Goal: Check status: Check status

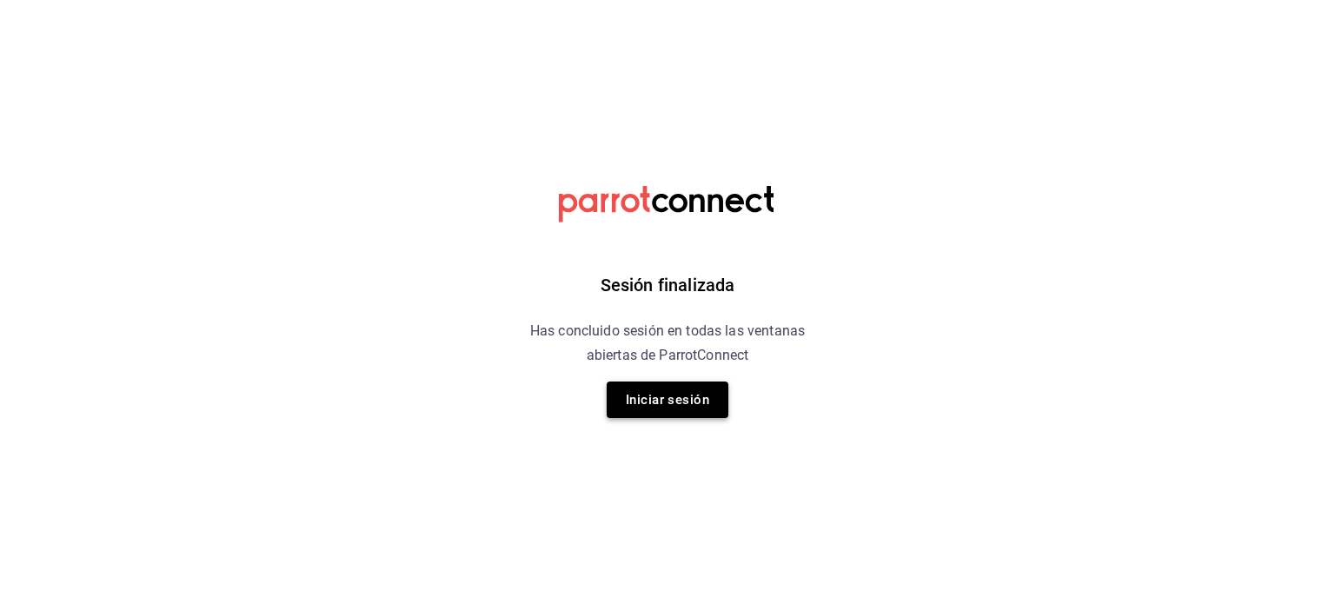
click at [640, 416] on button "Iniciar sesión" at bounding box center [668, 400] width 122 height 37
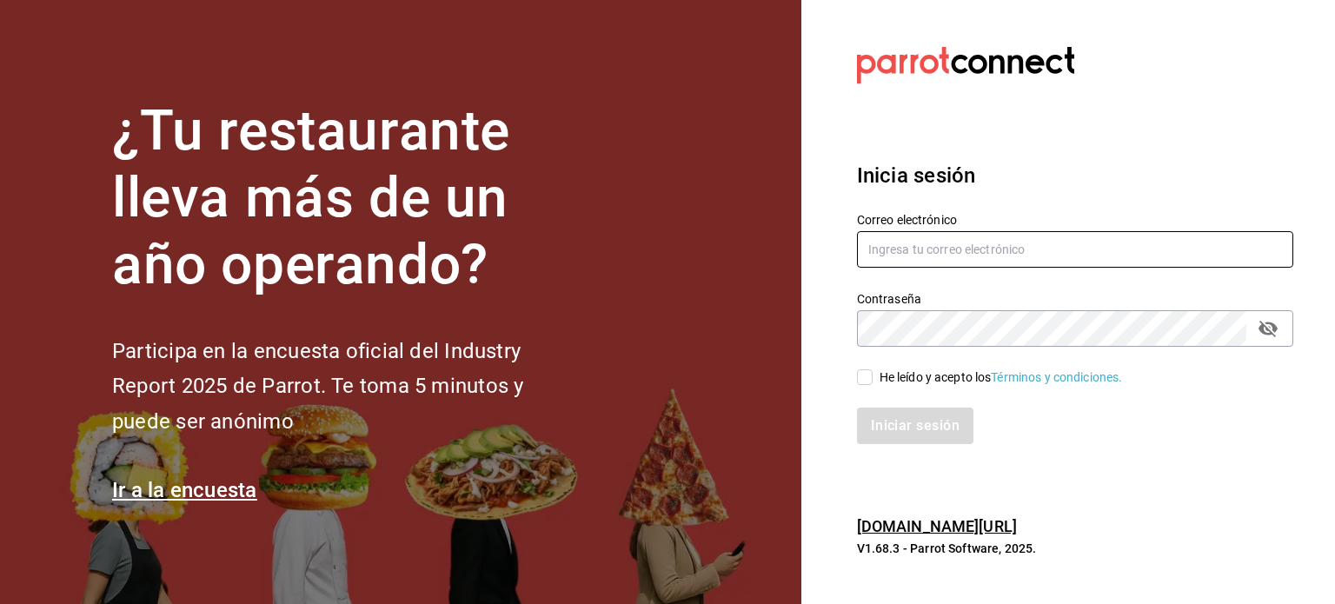
click at [924, 243] on input "text" at bounding box center [1075, 249] width 436 height 37
type input "jesusd.miramar@gmail.com"
click at [864, 372] on input "He leído y acepto los Términos y condiciones." at bounding box center [865, 378] width 16 height 16
checkbox input "true"
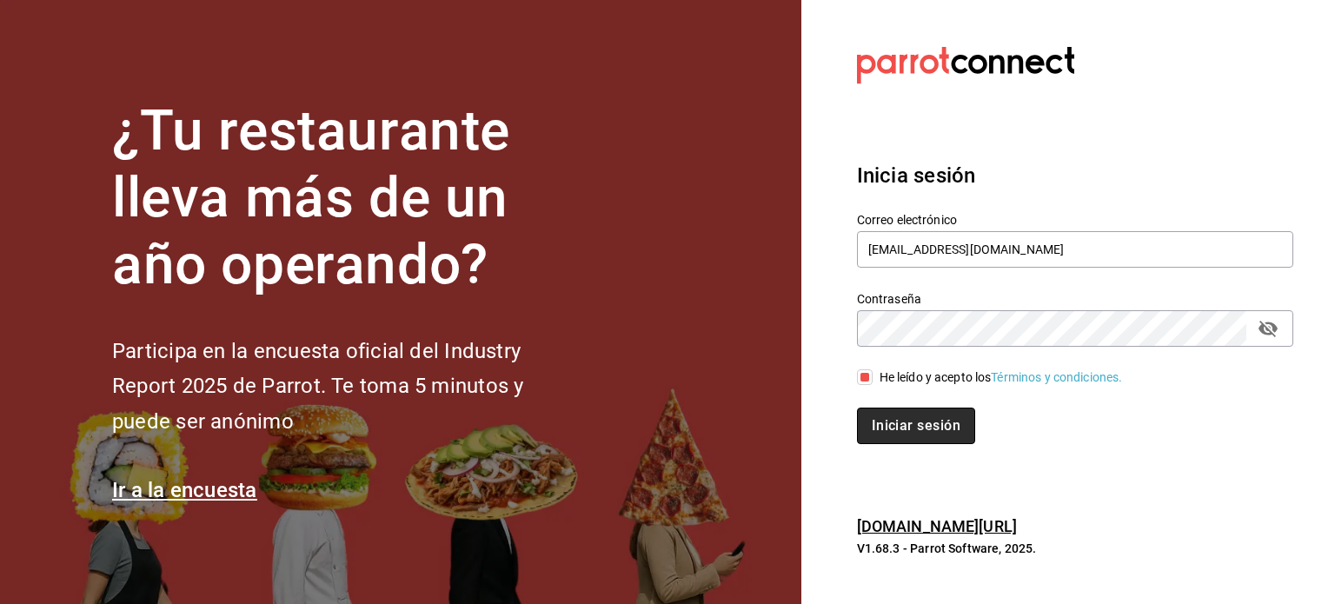
click at [905, 423] on button "Iniciar sesión" at bounding box center [916, 426] width 118 height 37
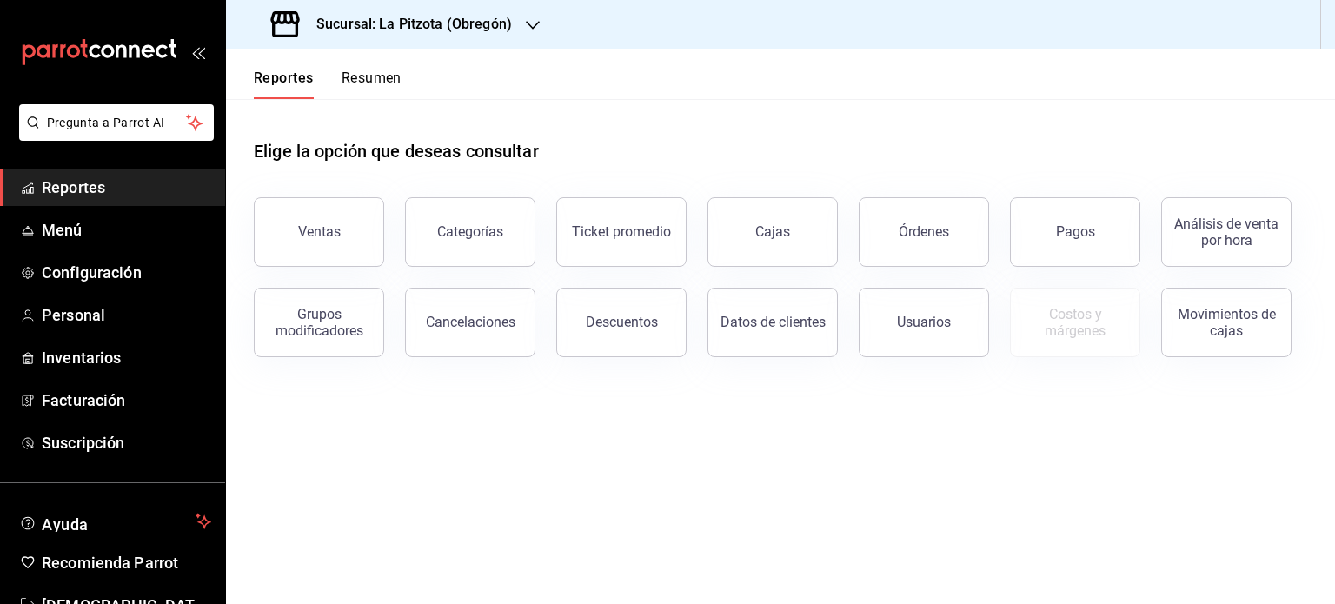
click at [372, 76] on button "Resumen" at bounding box center [372, 85] width 60 height 30
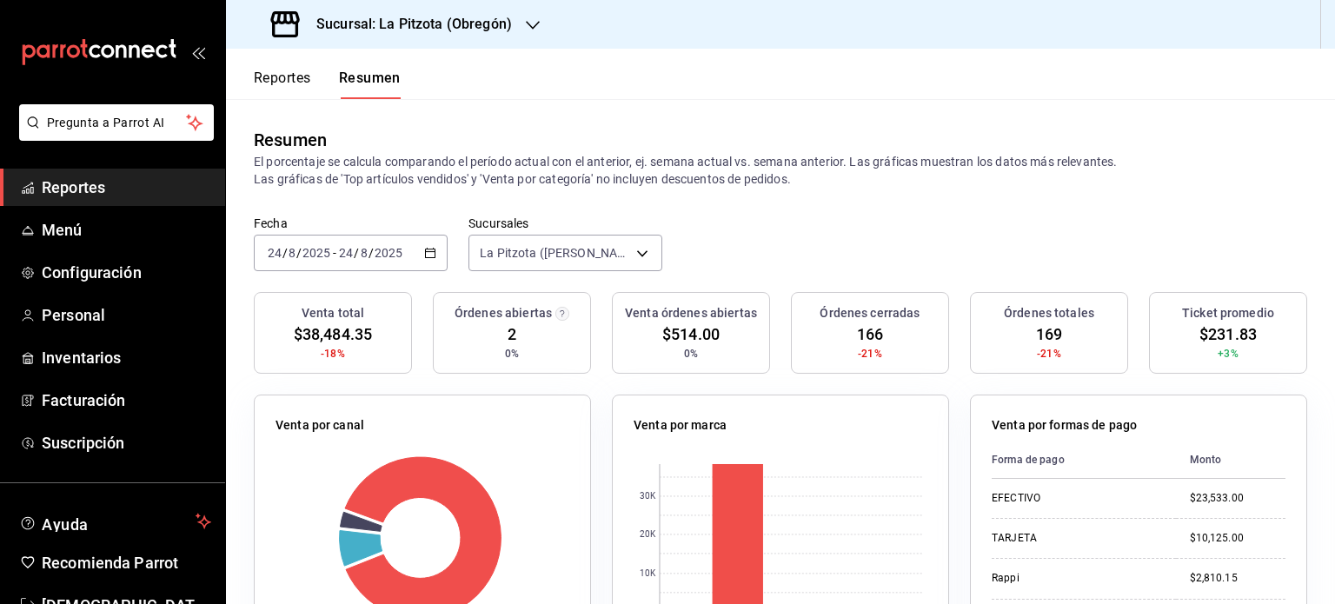
click at [503, 34] on h3 "Sucursal: La Pitzota (Obregón)" at bounding box center [408, 24] width 210 height 21
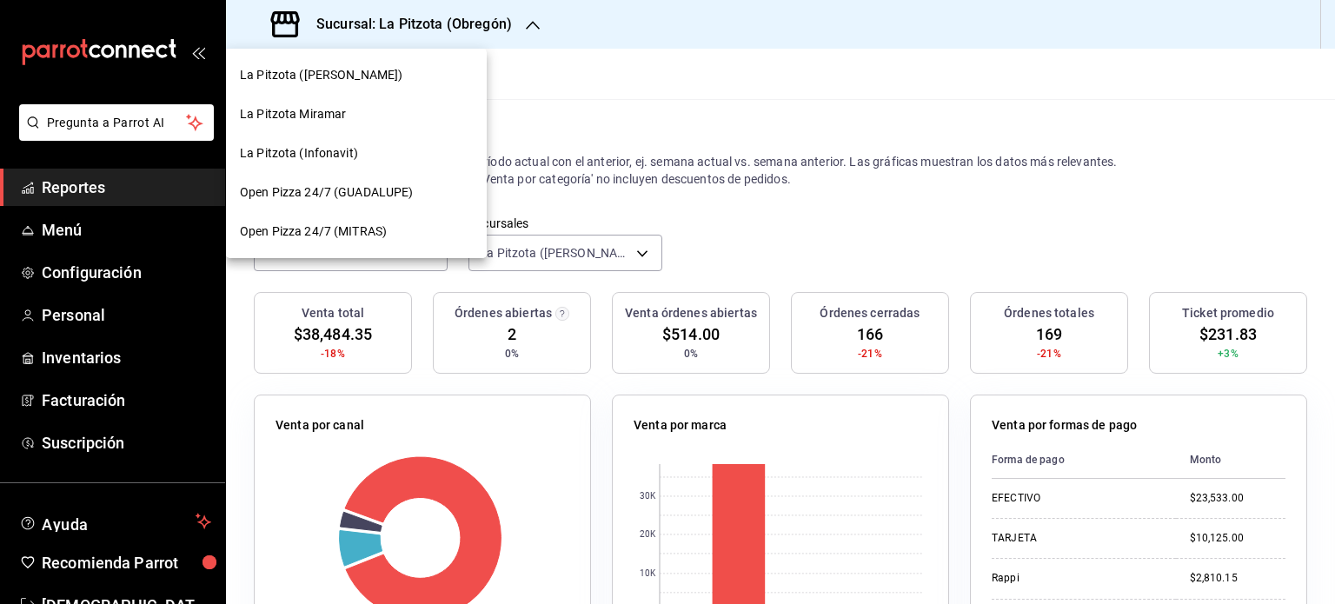
click at [346, 150] on span "La Pitzota (Infonavit)" at bounding box center [299, 153] width 118 height 18
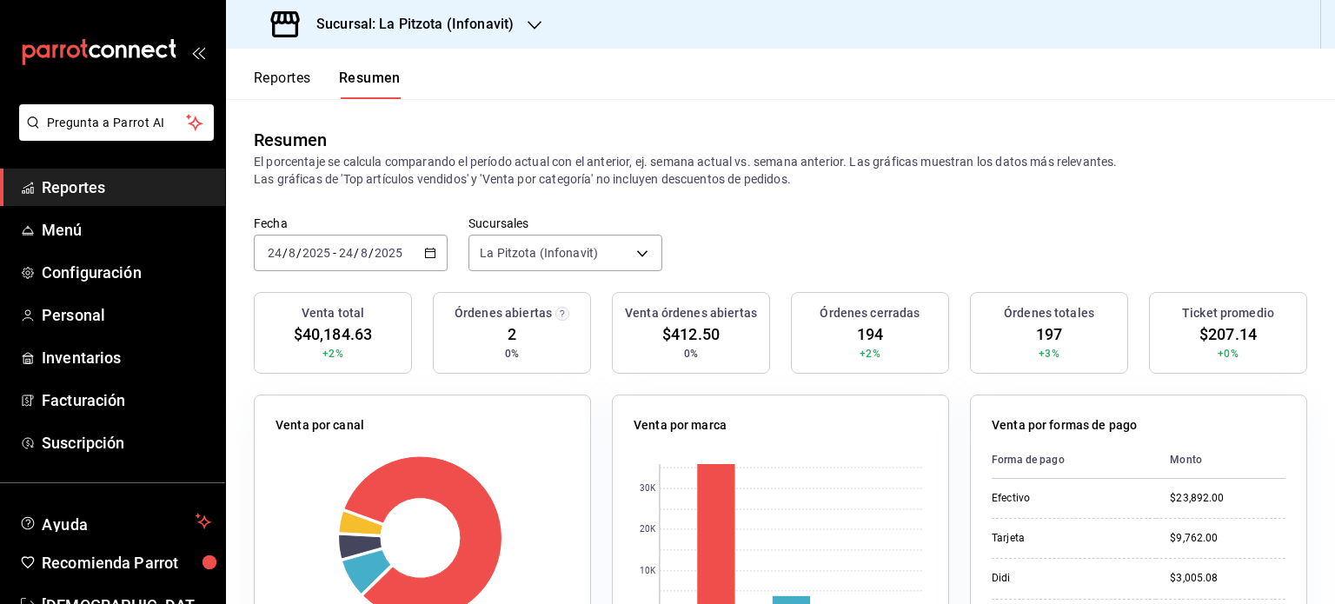
click at [513, 38] on div "Sucursal: La Pitzota (Infonavit)" at bounding box center [394, 24] width 309 height 49
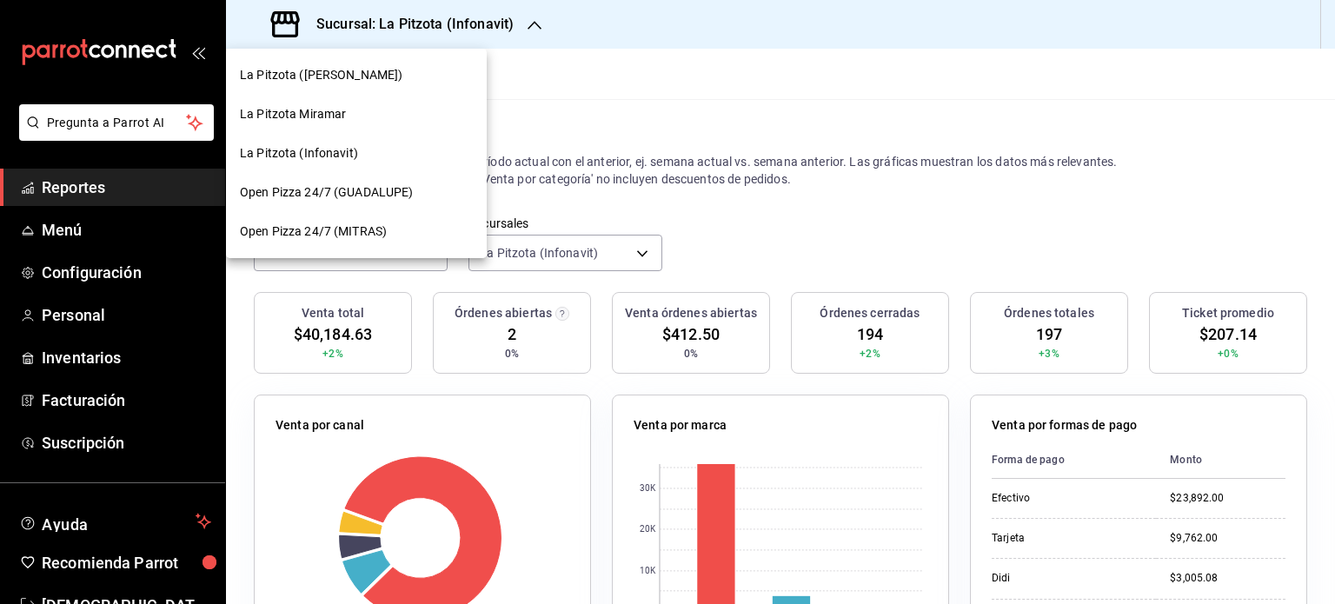
click at [332, 75] on span "La Pitzota ([PERSON_NAME])" at bounding box center [321, 75] width 163 height 18
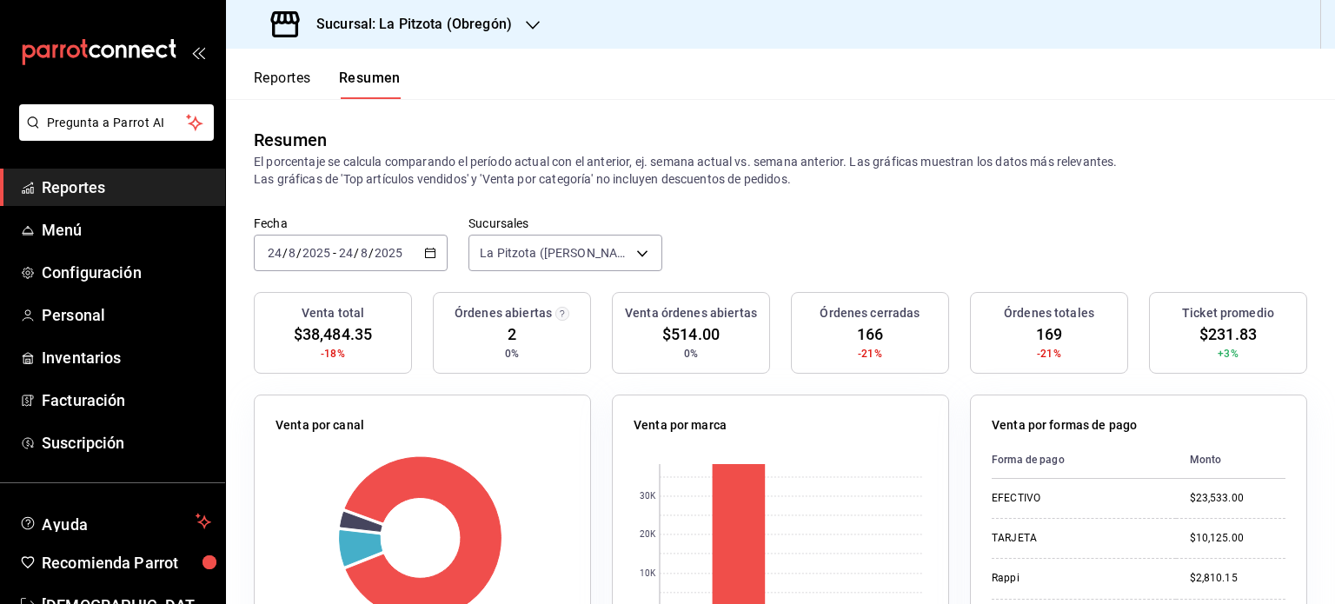
click at [504, 24] on h3 "Sucursal: La Pitzota (Obregón)" at bounding box center [408, 24] width 210 height 21
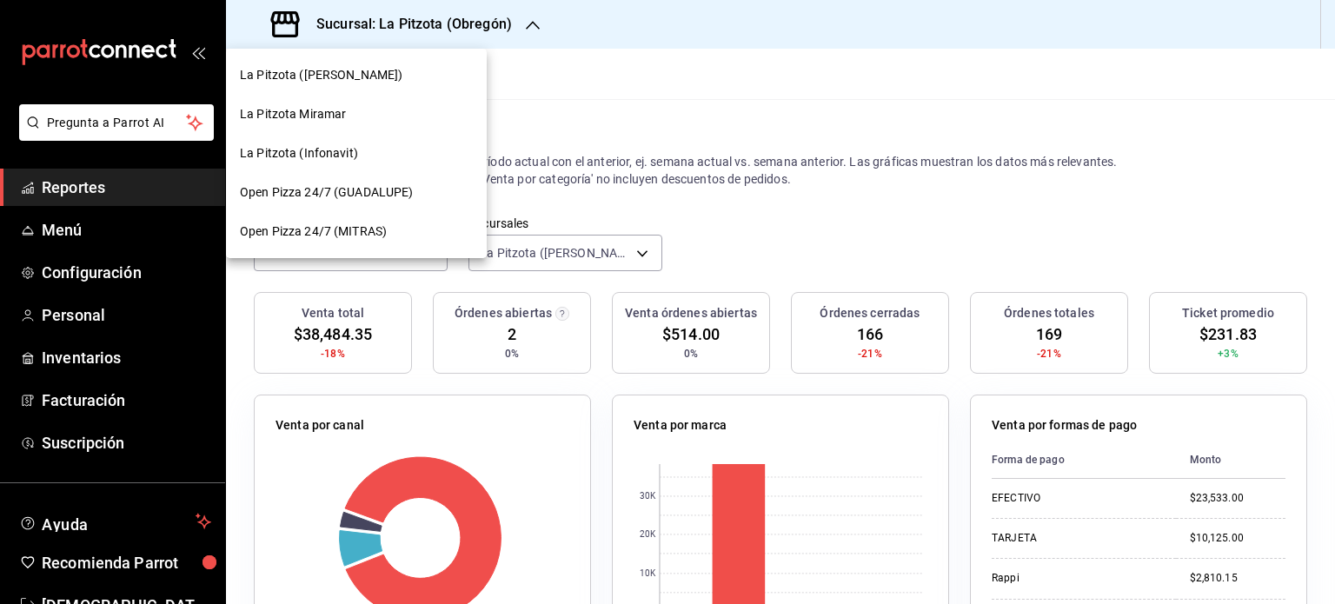
click at [400, 106] on div "La Pitzota Miramar" at bounding box center [356, 114] width 233 height 18
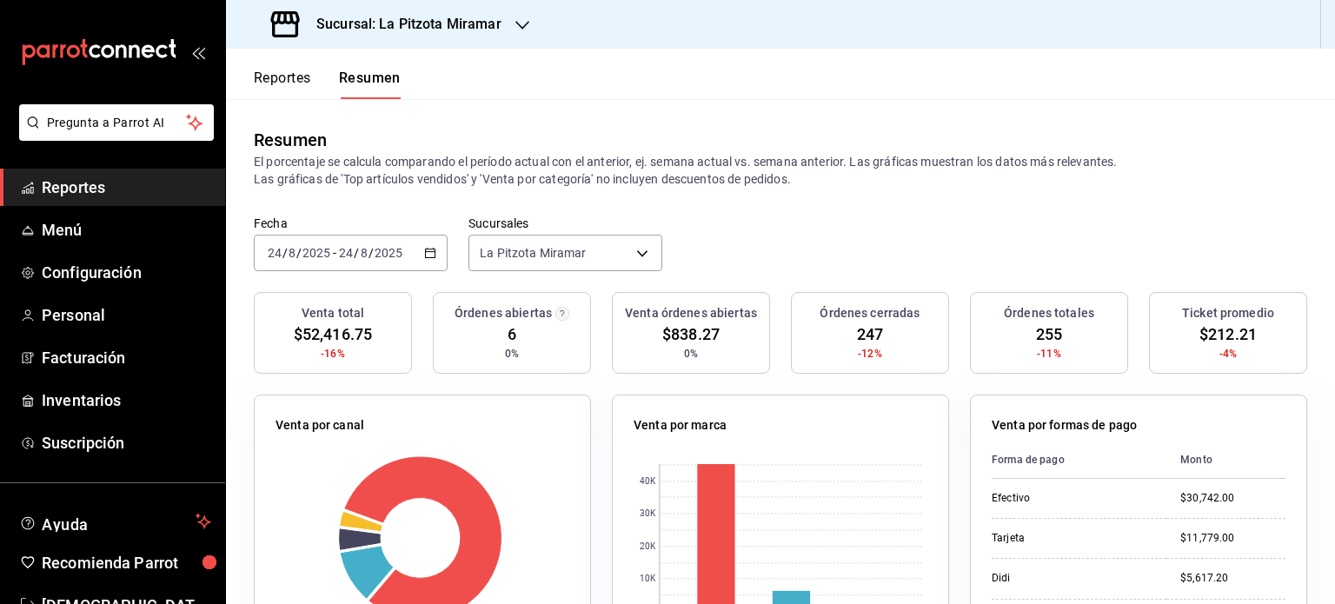
click at [410, 259] on div "[DATE] [DATE] - [DATE] [DATE]" at bounding box center [351, 253] width 194 height 37
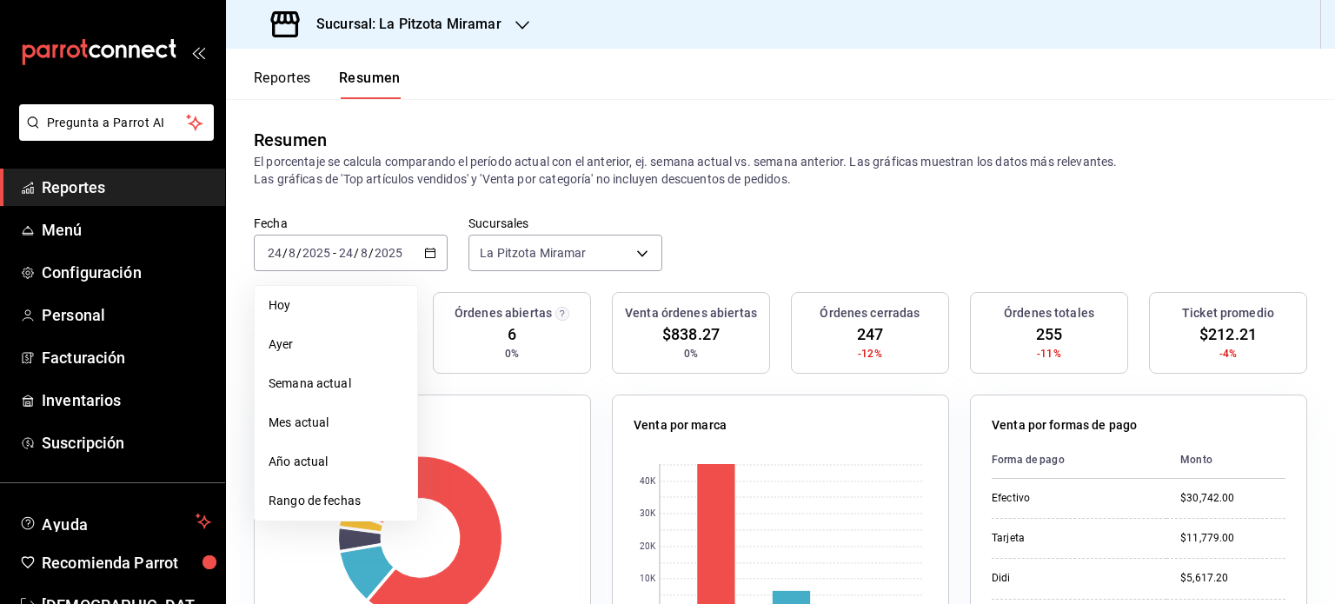
click at [516, 31] on icon "button" at bounding box center [523, 25] width 14 height 14
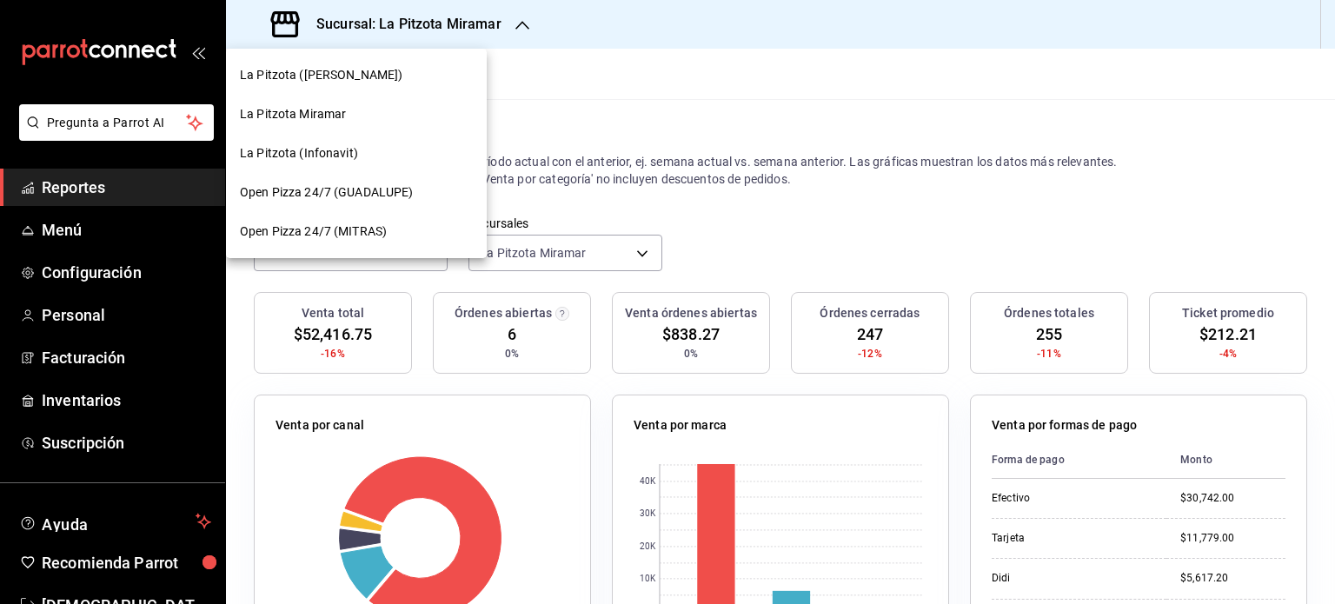
click at [330, 169] on div "La Pitzota (Infonavit)" at bounding box center [356, 153] width 261 height 39
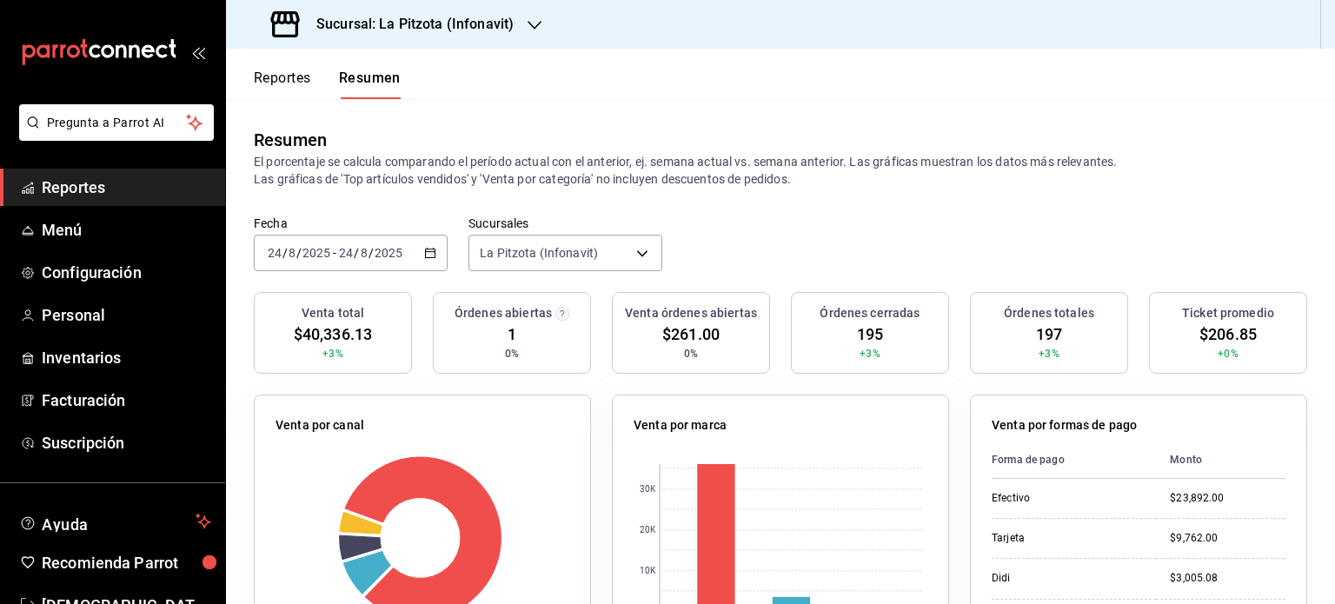
click at [429, 250] on \(Stroke\) "button" at bounding box center [430, 254] width 10 height 10
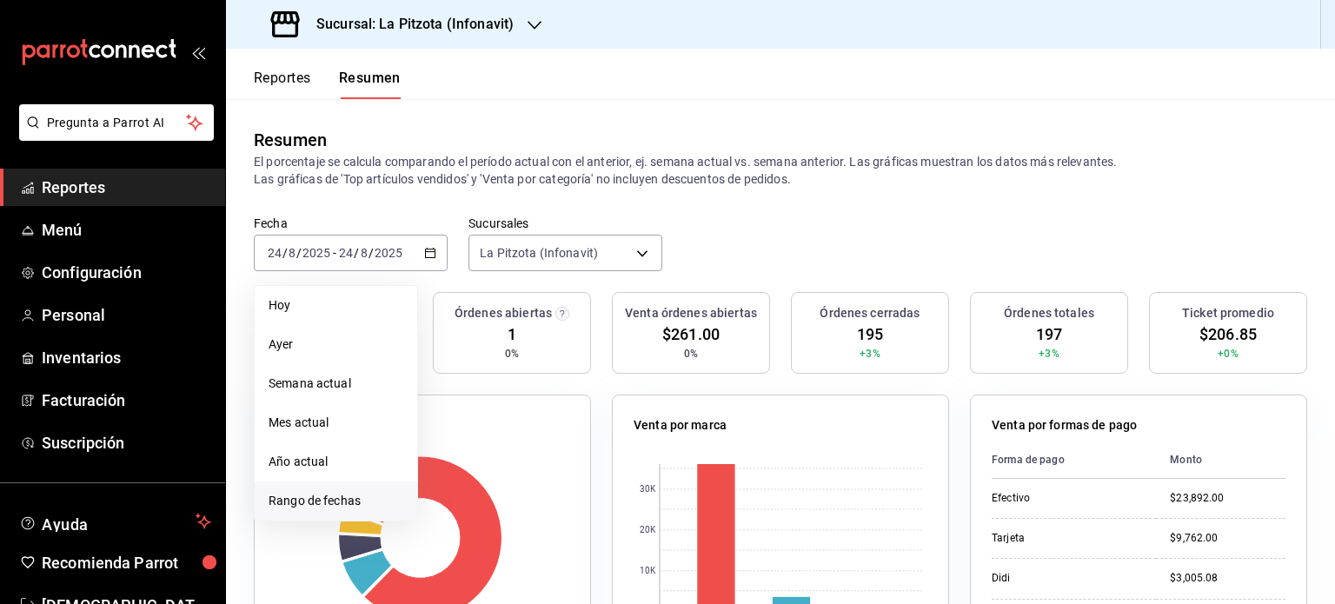
click at [336, 495] on span "Rango de fechas" at bounding box center [336, 501] width 135 height 18
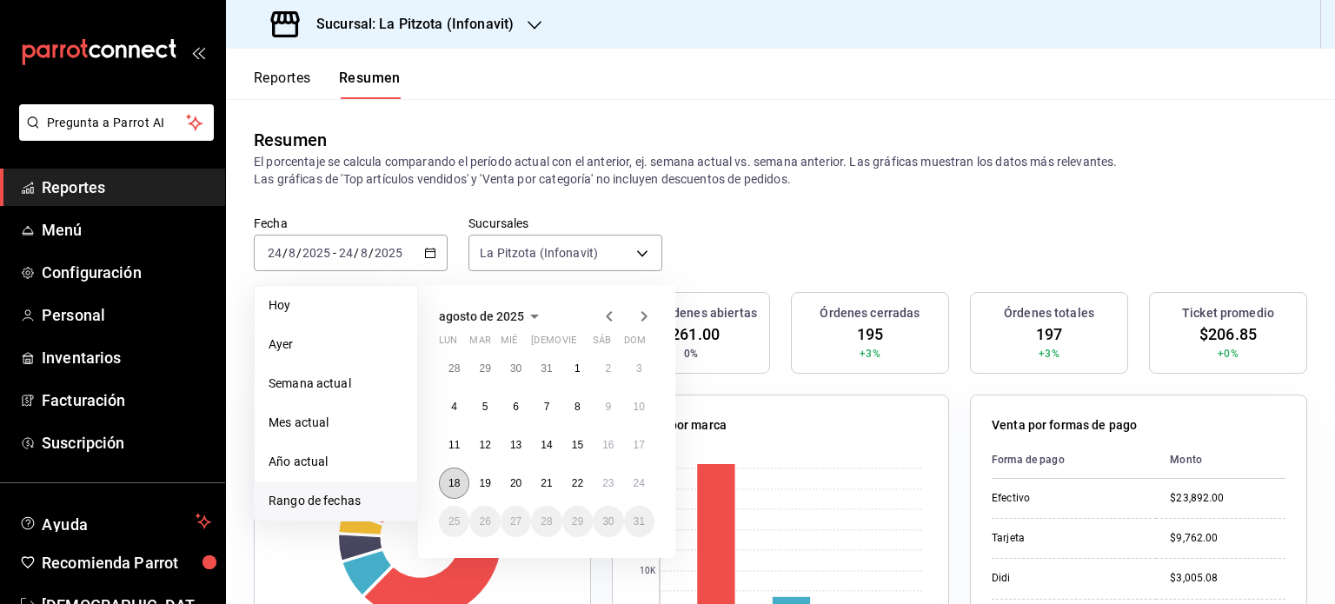
click at [455, 483] on abbr "18" at bounding box center [454, 483] width 11 height 12
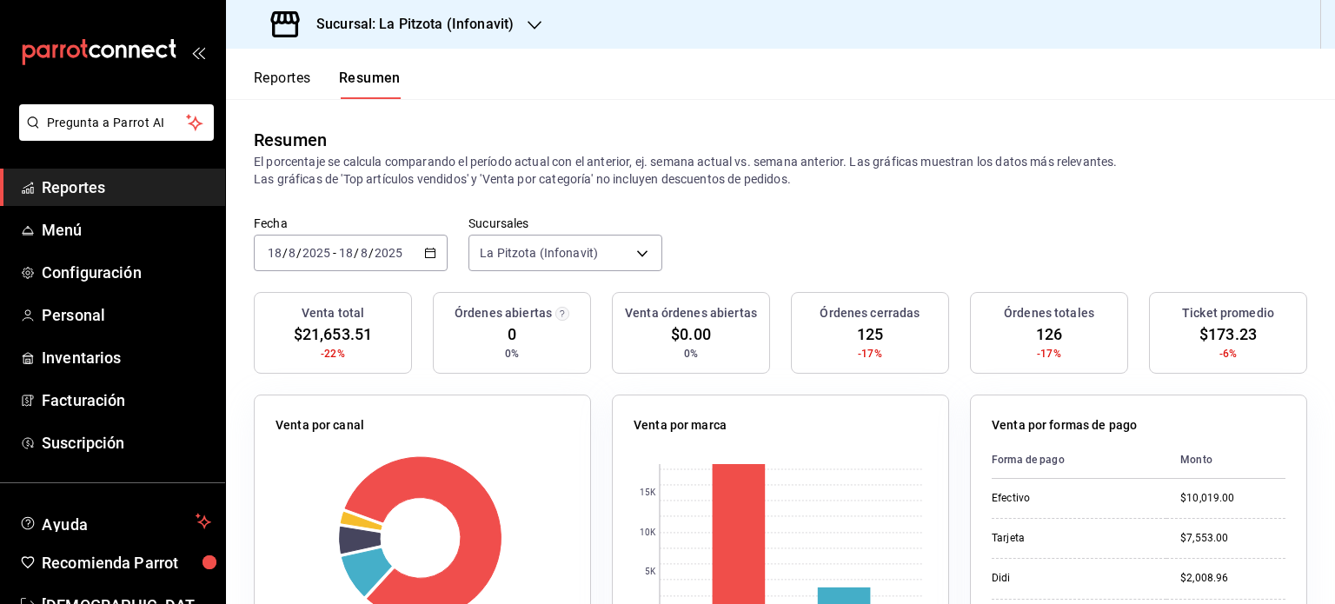
click at [435, 251] on div "[DATE] [DATE] - [DATE] [DATE]" at bounding box center [351, 253] width 194 height 37
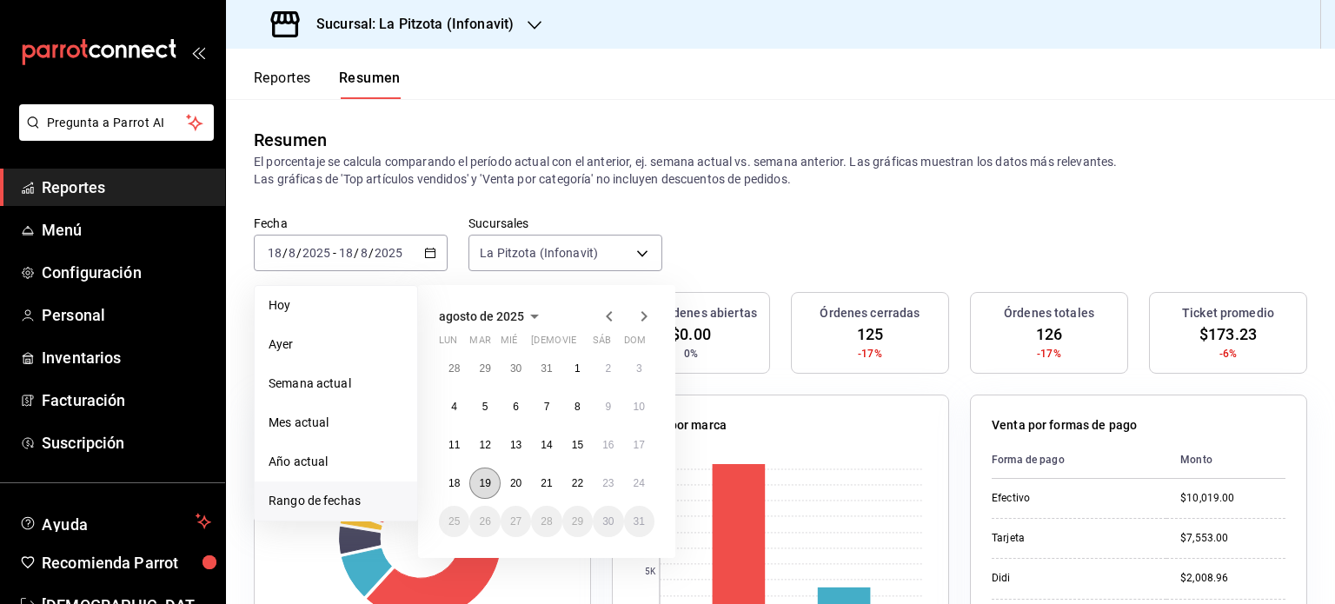
click at [482, 479] on abbr "19" at bounding box center [484, 483] width 11 height 12
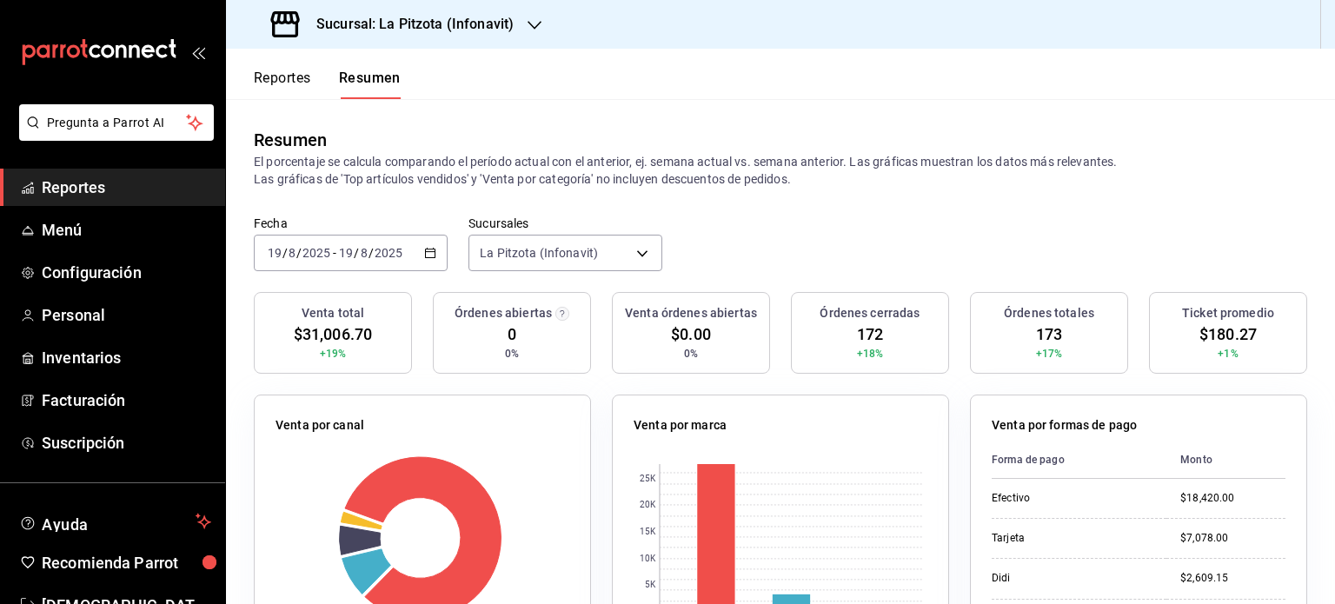
click at [430, 253] on icon "button" at bounding box center [430, 253] width 12 height 12
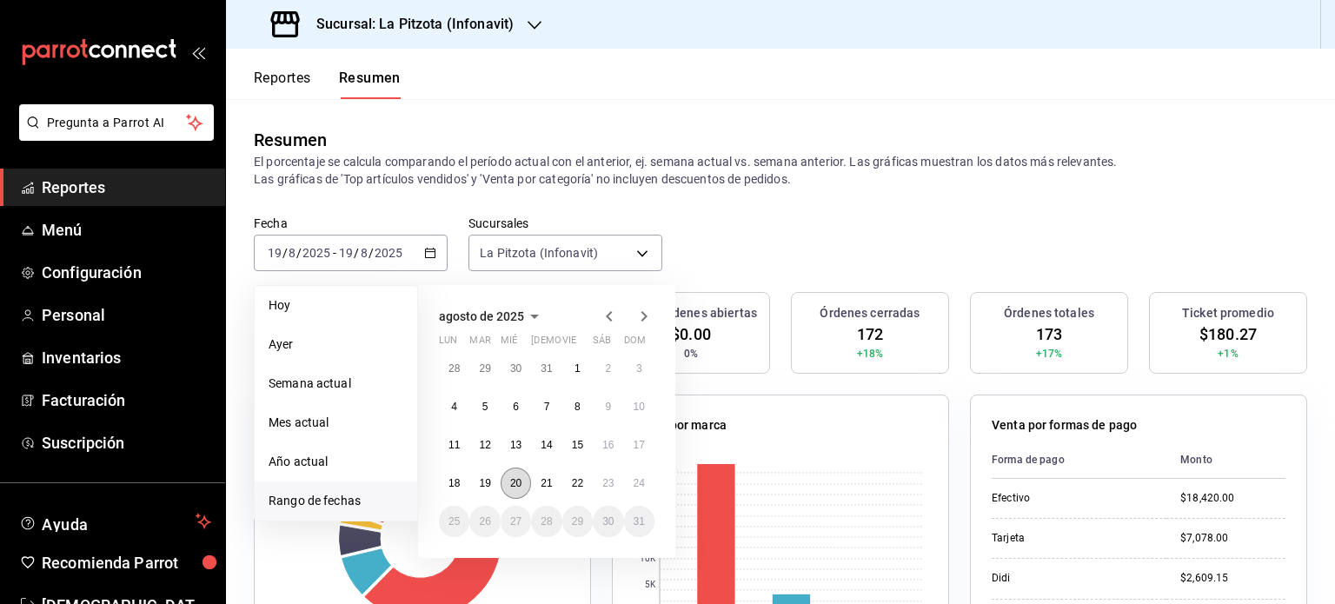
click at [519, 480] on abbr "20" at bounding box center [515, 483] width 11 height 12
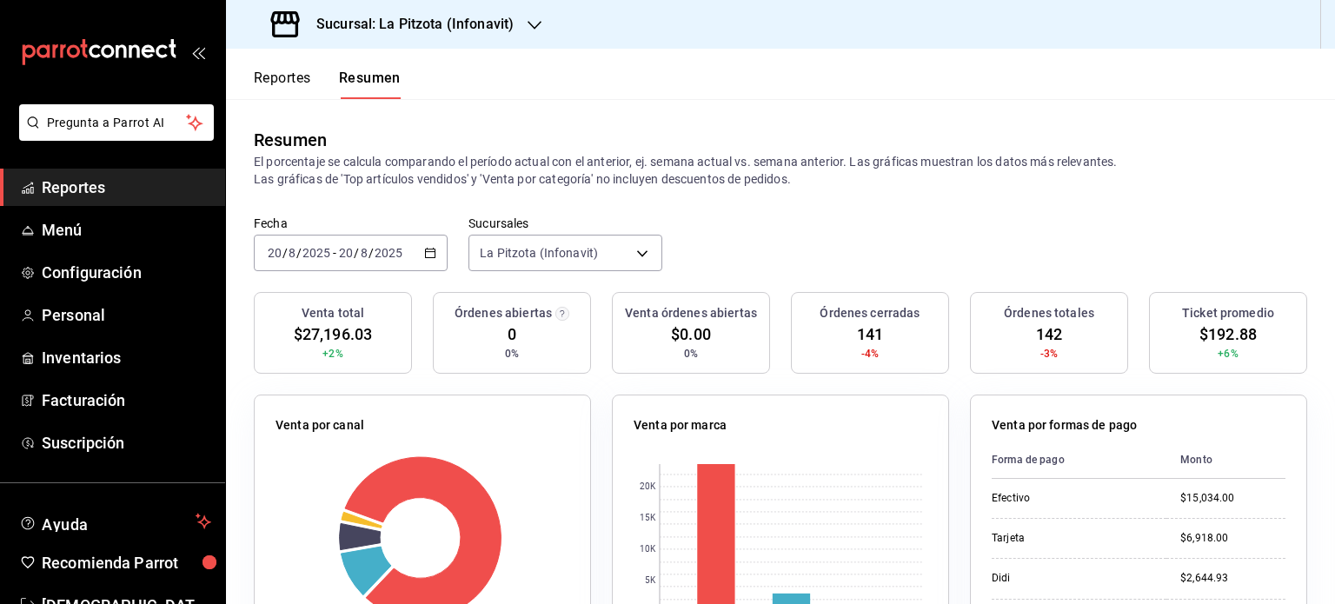
click at [424, 254] on icon "button" at bounding box center [430, 253] width 12 height 12
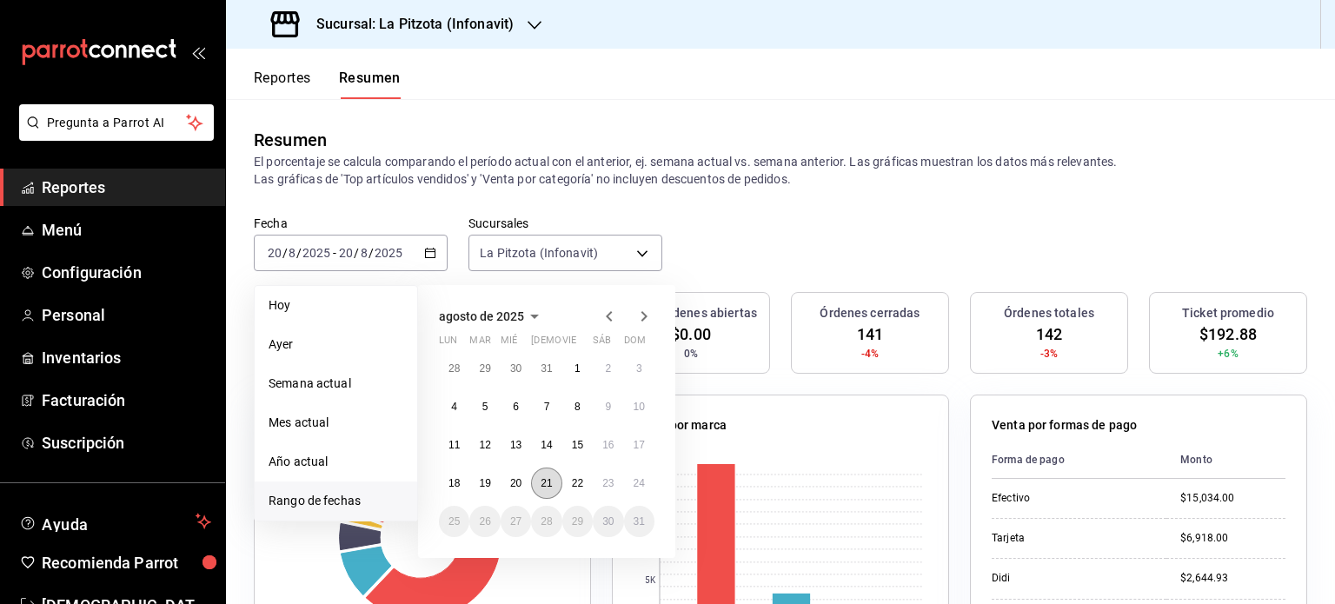
click at [553, 483] on button "21" at bounding box center [546, 483] width 30 height 31
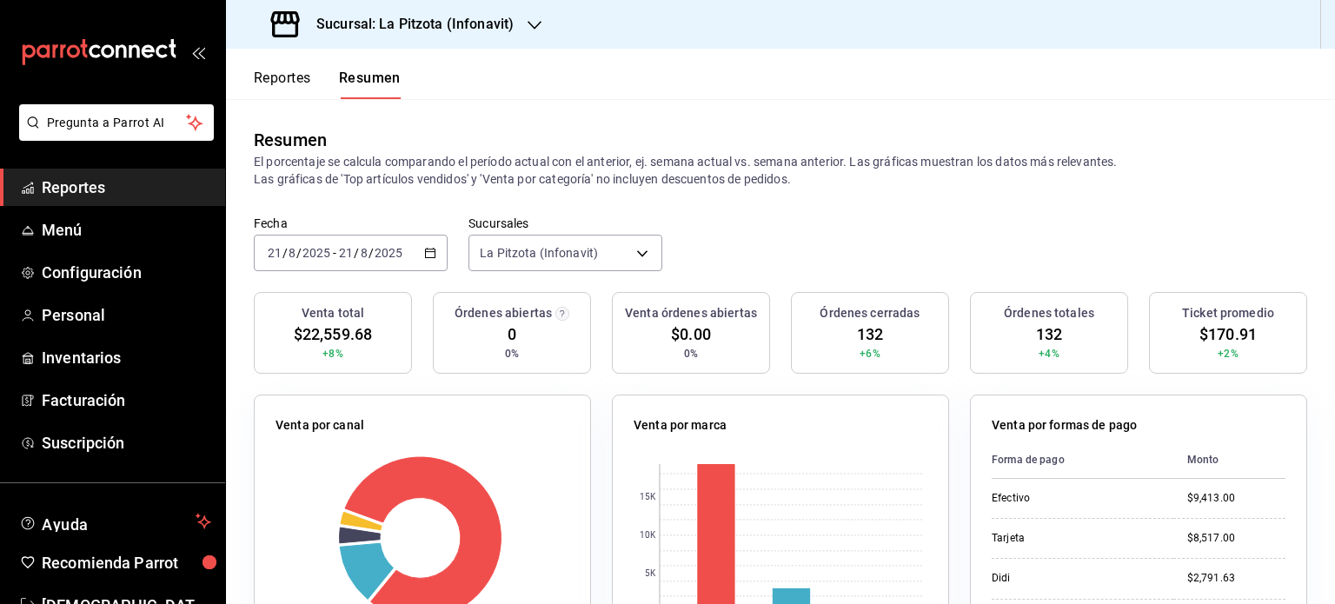
click at [390, 247] on input "2025" at bounding box center [389, 253] width 30 height 14
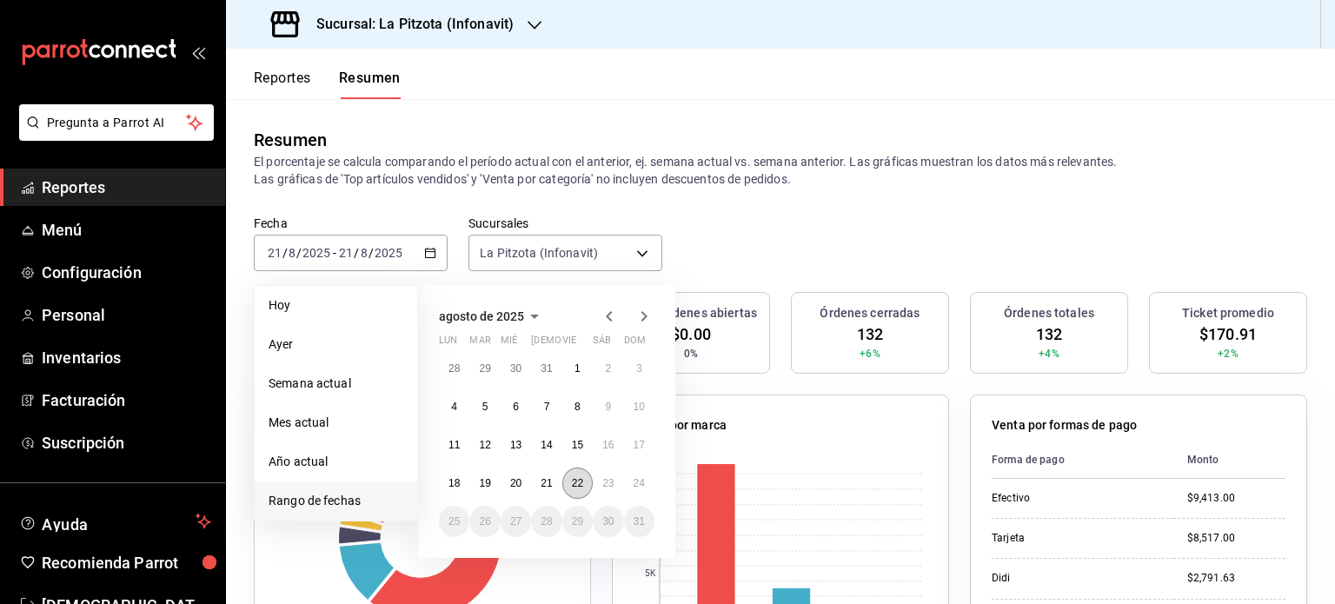
click at [575, 477] on abbr "22" at bounding box center [577, 483] width 11 height 12
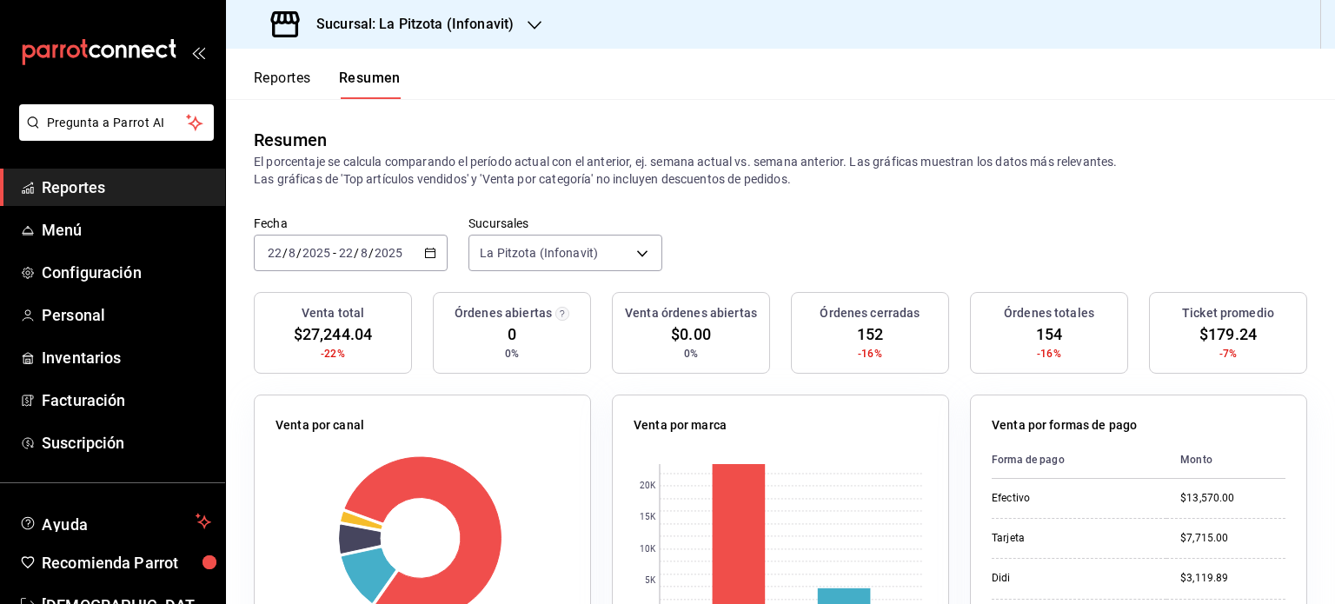
click at [427, 252] on icon "button" at bounding box center [430, 253] width 12 height 12
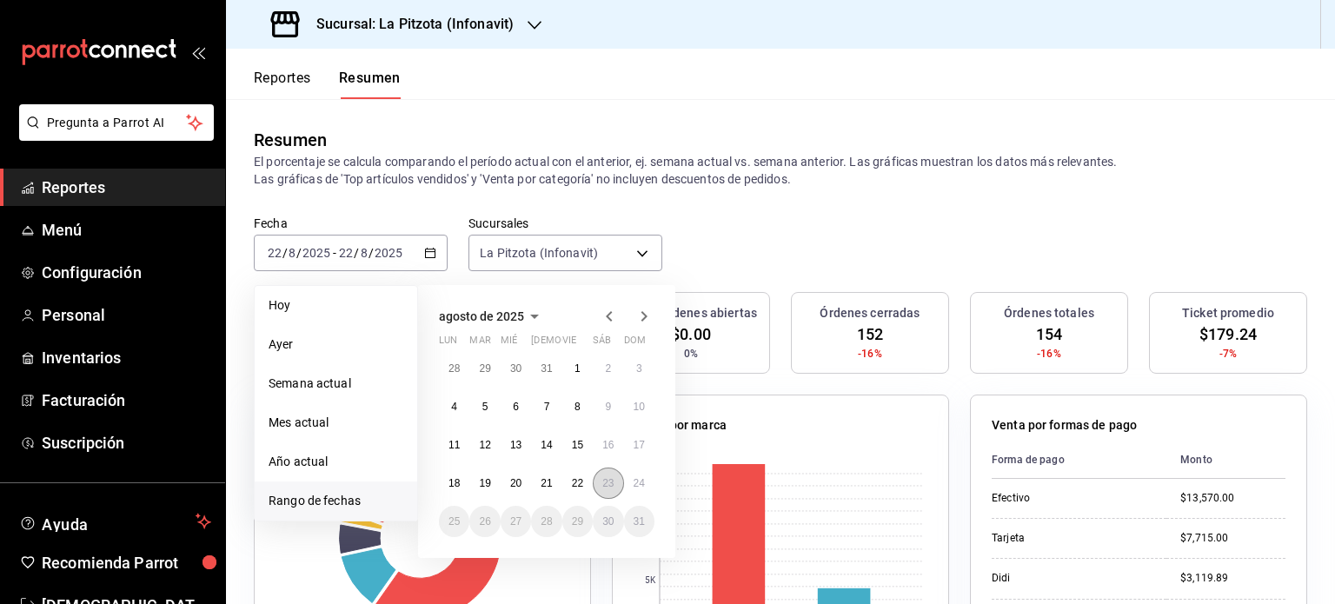
click at [609, 481] on abbr "23" at bounding box center [608, 483] width 11 height 12
